Goal: Transaction & Acquisition: Purchase product/service

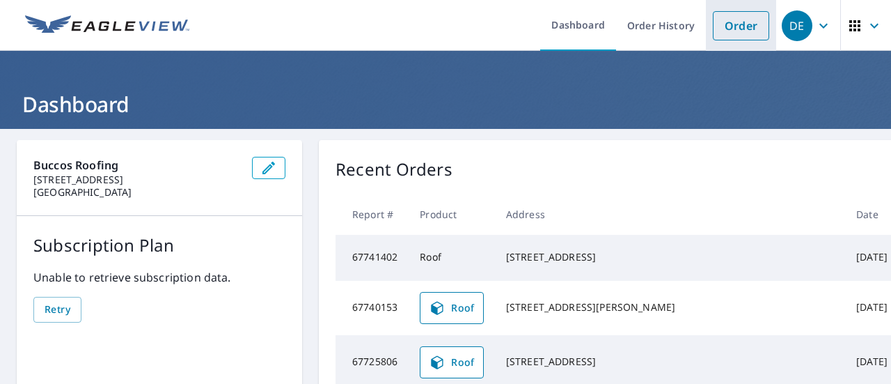
click at [723, 25] on link "Order" at bounding box center [741, 25] width 56 height 29
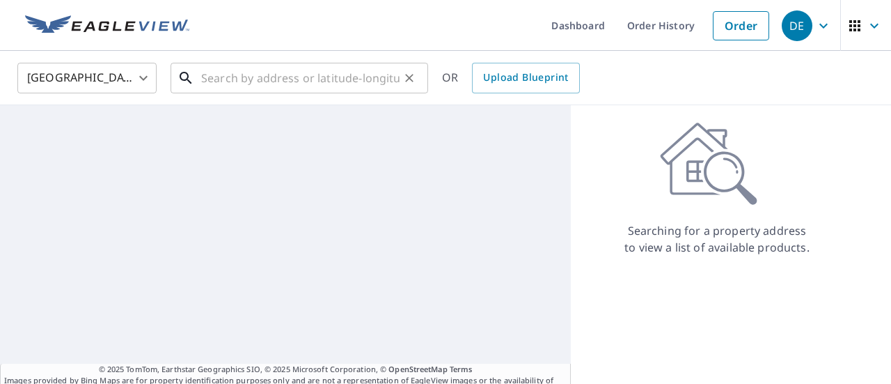
click at [319, 81] on input "text" at bounding box center [300, 77] width 198 height 39
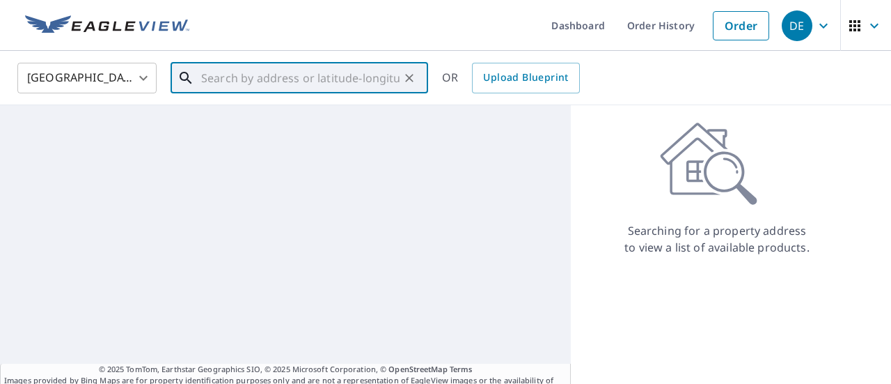
paste input "[STREET_ADDRESS][PERSON_NAME]"
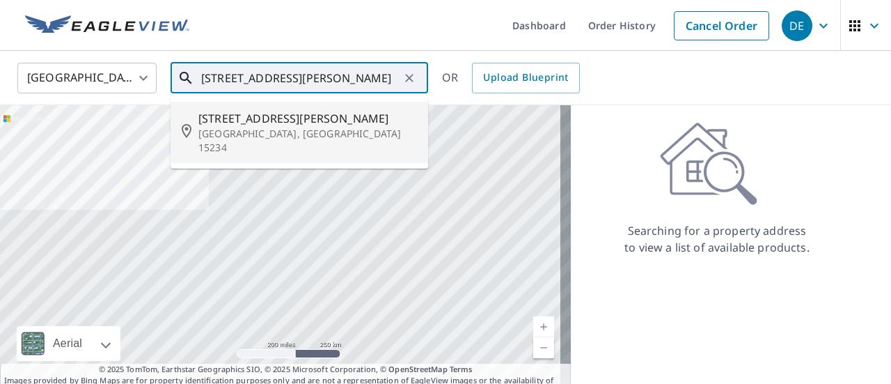
click at [262, 120] on span "[STREET_ADDRESS][PERSON_NAME]" at bounding box center [307, 118] width 219 height 17
type input "[STREET_ADDRESS][PERSON_NAME]"
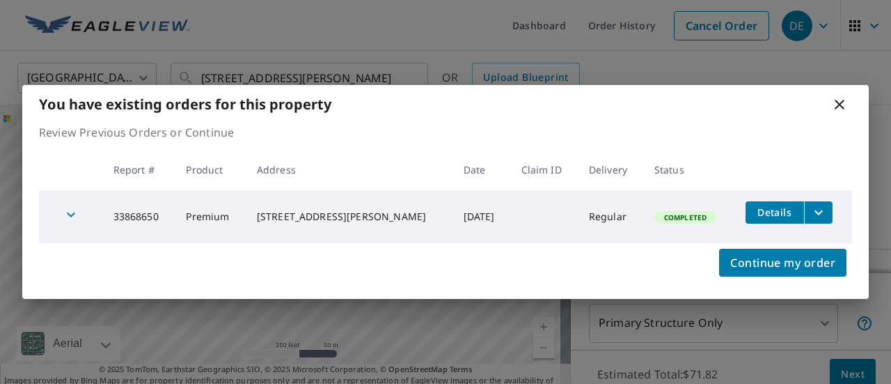
click at [810, 216] on icon "filesDropdownBtn-33868650" at bounding box center [818, 212] width 17 height 17
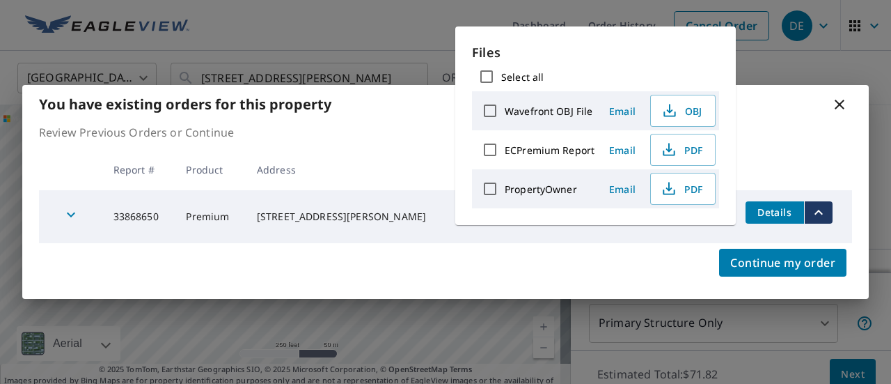
click at [810, 216] on icon "filesDropdownBtn-33868650" at bounding box center [818, 212] width 17 height 17
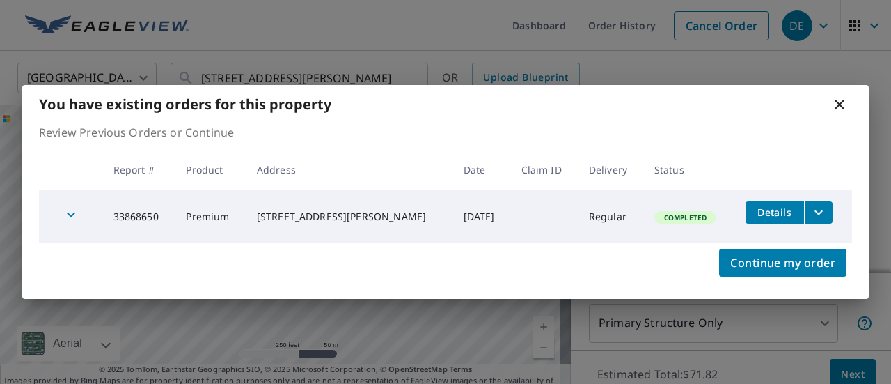
click at [812, 205] on icon "filesDropdownBtn-33868650" at bounding box center [818, 212] width 17 height 17
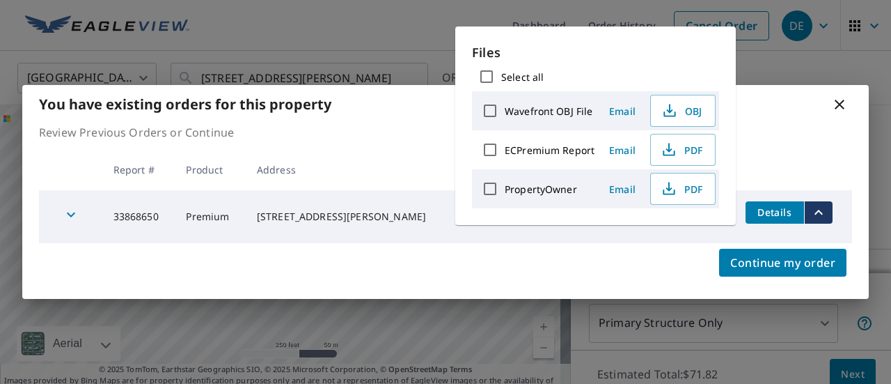
click at [812, 205] on icon "filesDropdownBtn-33868650" at bounding box center [818, 212] width 17 height 17
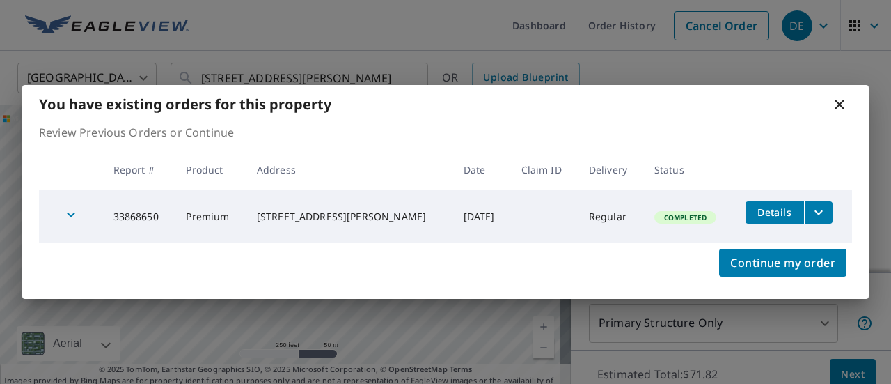
click at [285, 217] on div "[STREET_ADDRESS][PERSON_NAME]" at bounding box center [349, 217] width 184 height 14
click at [171, 224] on td "33868650" at bounding box center [138, 216] width 73 height 53
click at [697, 287] on div "Continue my order" at bounding box center [445, 271] width 846 height 56
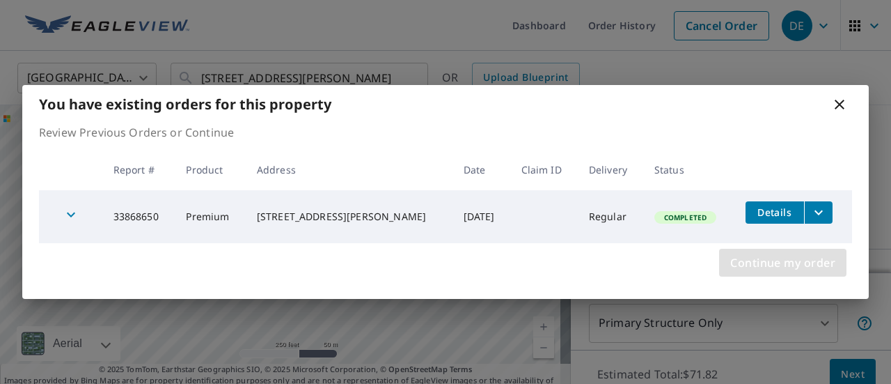
click at [765, 267] on span "Continue my order" at bounding box center [782, 262] width 105 height 19
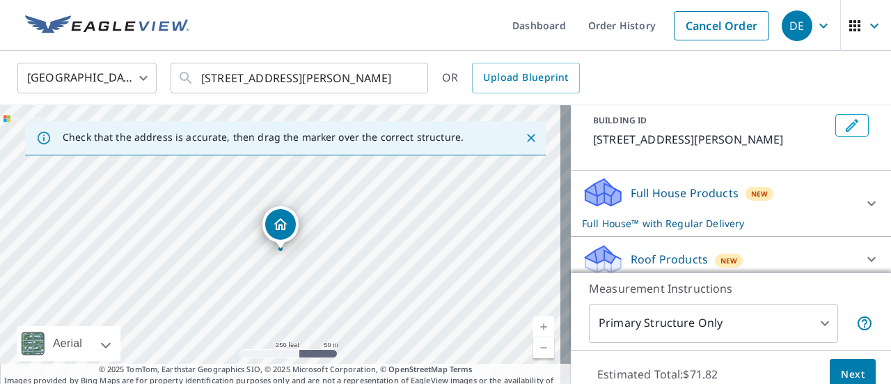
scroll to position [155, 0]
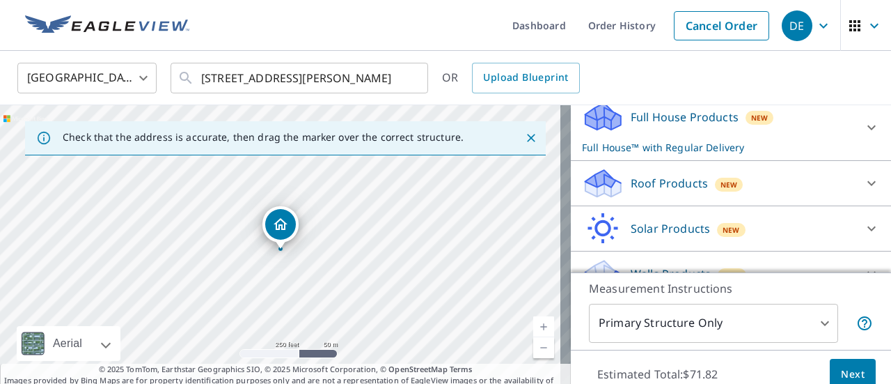
click at [855, 129] on div at bounding box center [871, 127] width 33 height 33
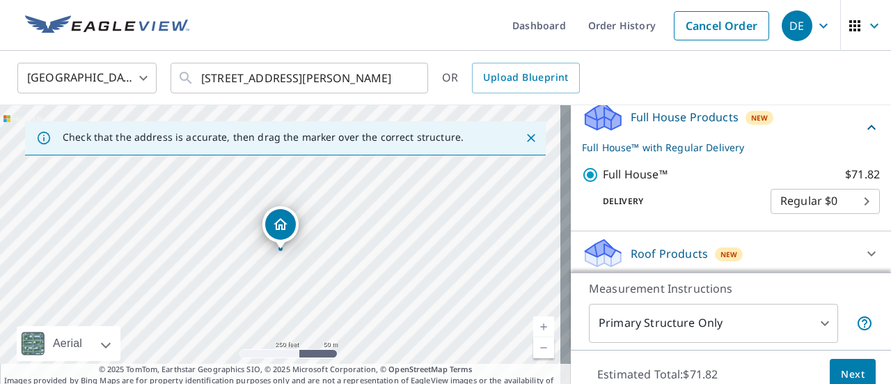
click at [841, 129] on div "Full House Products New Full House™ with Regular Delivery" at bounding box center [722, 127] width 281 height 54
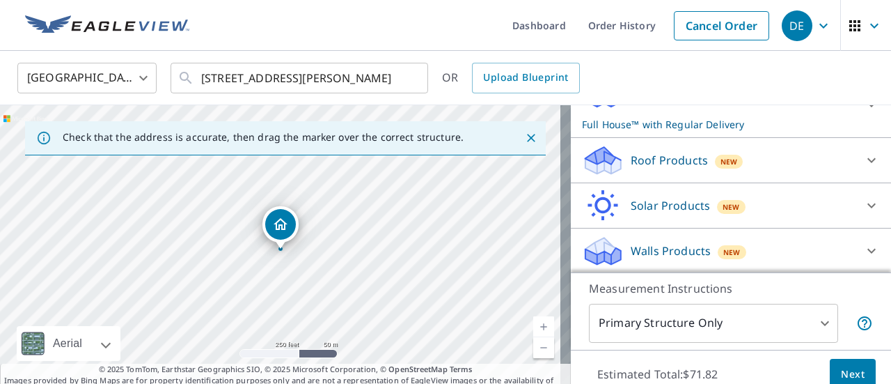
click at [863, 152] on icon at bounding box center [871, 160] width 17 height 17
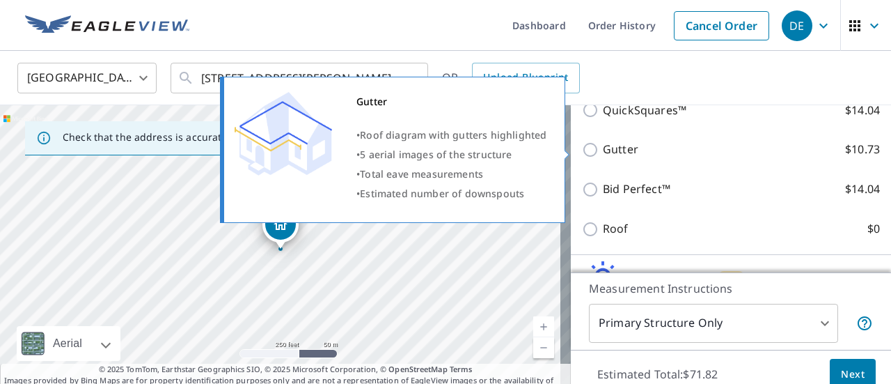
scroll to position [356, 0]
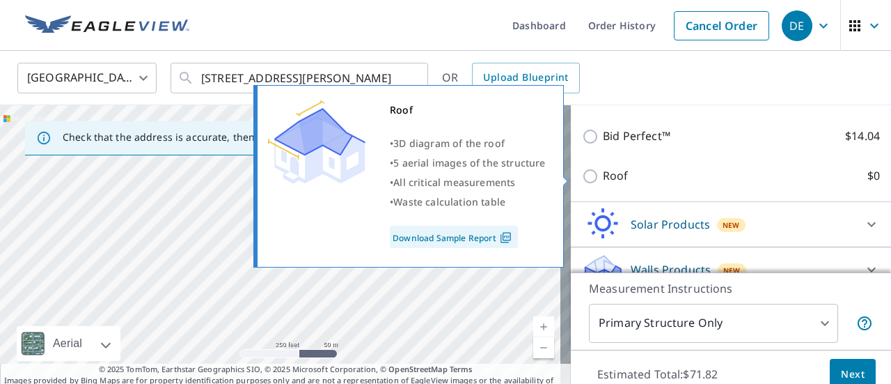
click at [582, 172] on input "Roof $0" at bounding box center [592, 176] width 21 height 17
checkbox input "true"
type input "3"
checkbox input "false"
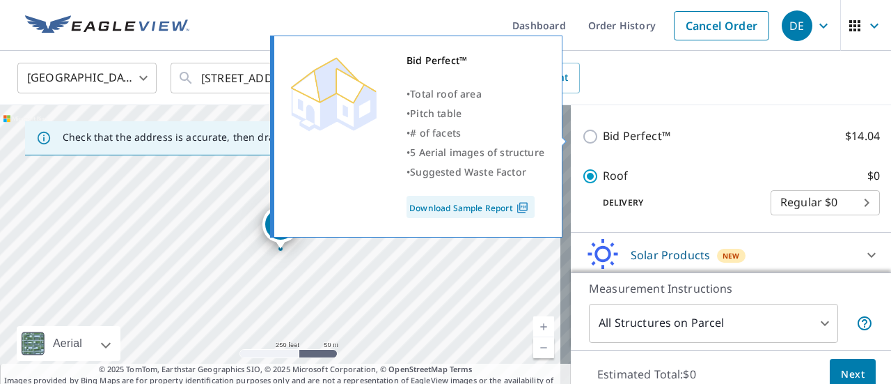
scroll to position [369, 0]
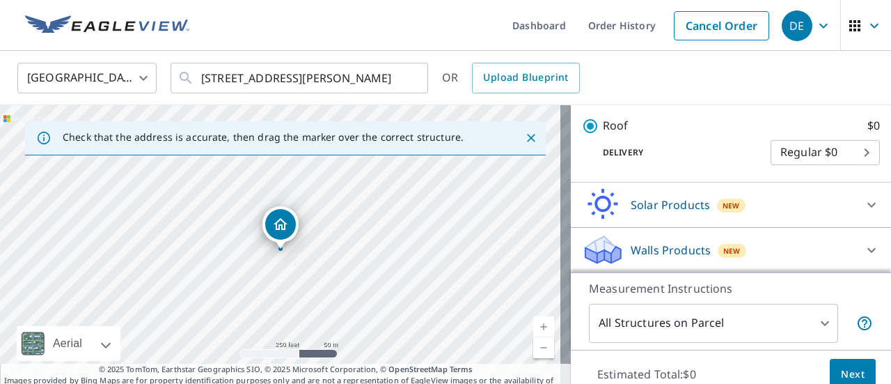
click at [816, 322] on body "DE DE Dashboard Order History Cancel Order DE [GEOGRAPHIC_DATA] [GEOGRAPHIC_DAT…" at bounding box center [445, 192] width 891 height 384
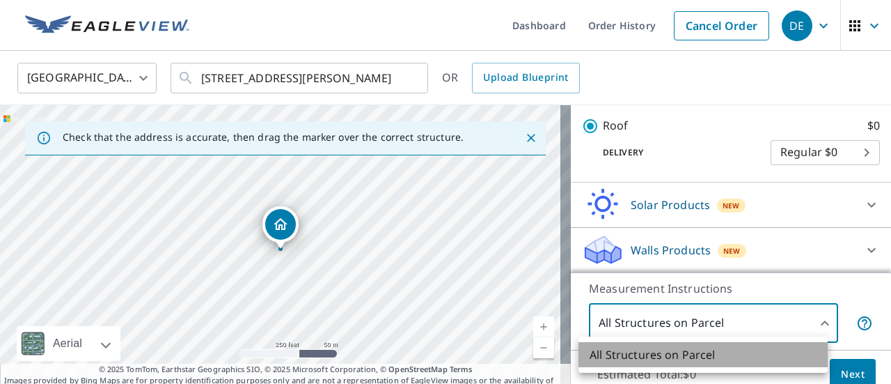
click at [718, 364] on li "All Structures on Parcel" at bounding box center [702, 354] width 249 height 25
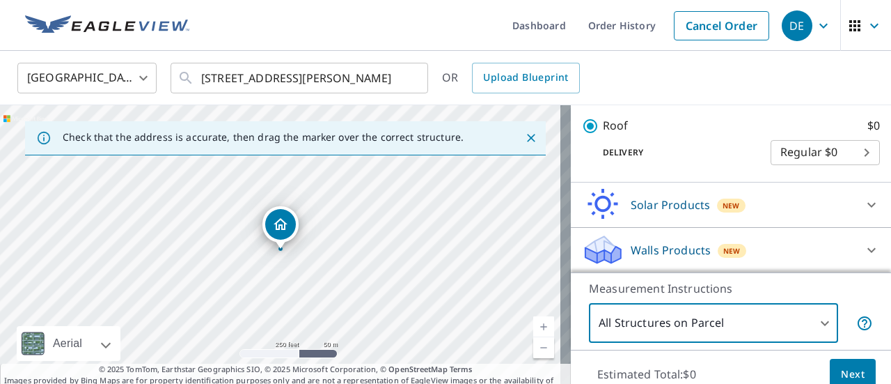
click at [814, 315] on body "DE DE Dashboard Order History Cancel Order DE [GEOGRAPHIC_DATA] [GEOGRAPHIC_DAT…" at bounding box center [445, 192] width 891 height 384
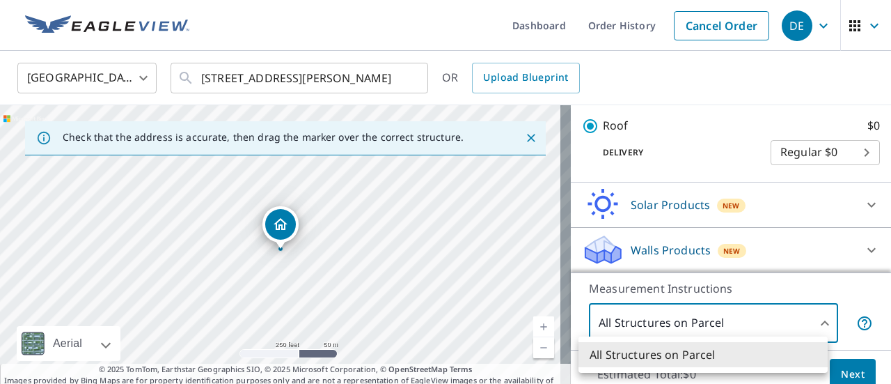
click at [853, 302] on div at bounding box center [445, 192] width 891 height 384
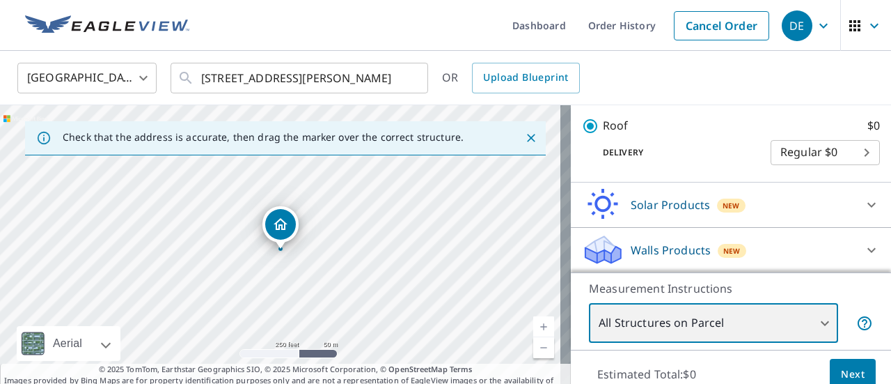
scroll to position [49, 0]
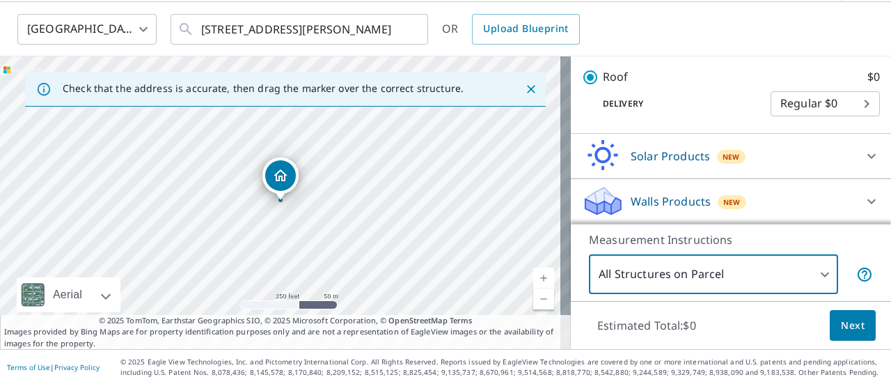
click at [848, 328] on span "Next" at bounding box center [853, 325] width 24 height 17
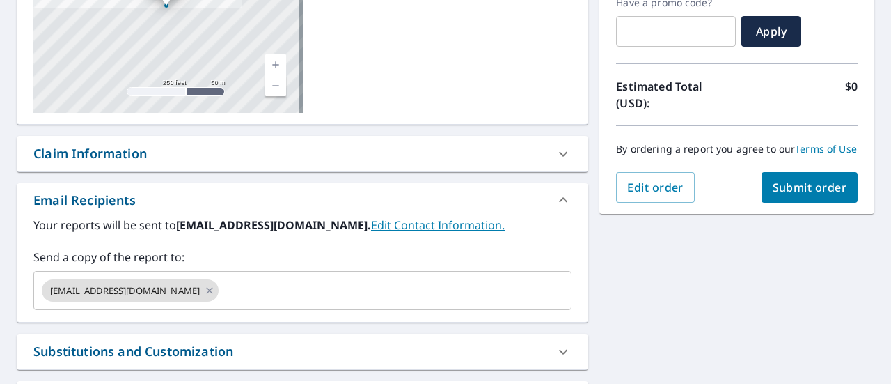
scroll to position [249, 0]
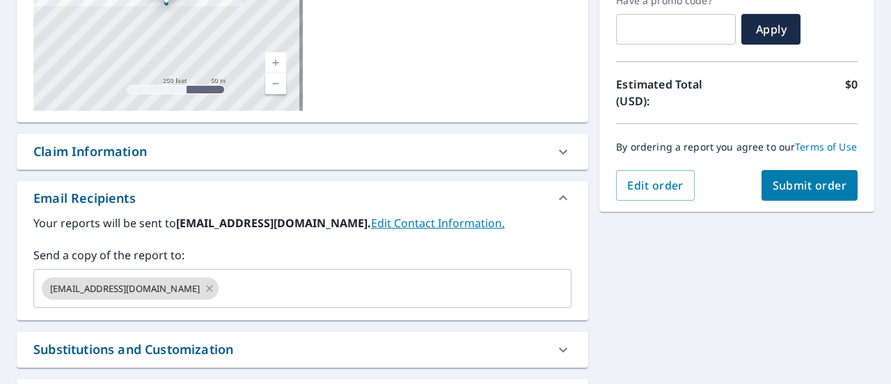
click at [816, 193] on span "Submit order" at bounding box center [810, 184] width 74 height 15
checkbox input "true"
